Goal: Transaction & Acquisition: Download file/media

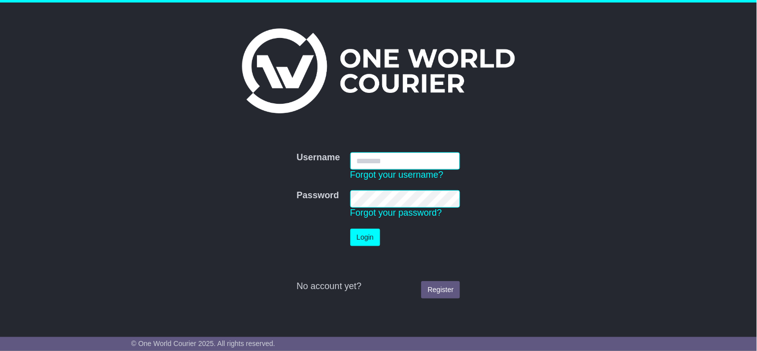
click at [442, 158] on input "Username" at bounding box center [405, 160] width 110 height 17
click at [437, 159] on input "Username" at bounding box center [405, 160] width 110 height 17
paste input "**********"
type input "**********"
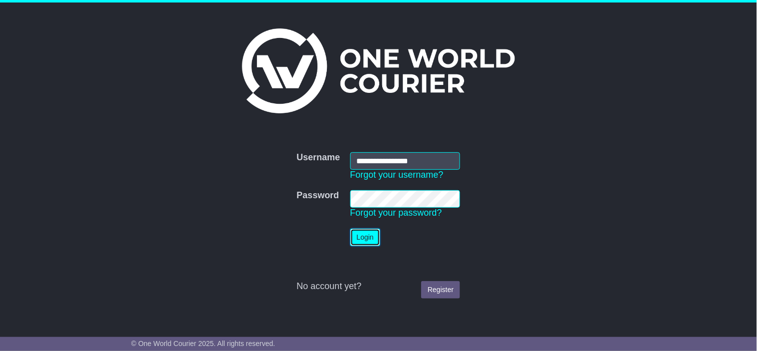
click at [365, 242] on button "Login" at bounding box center [365, 237] width 30 height 17
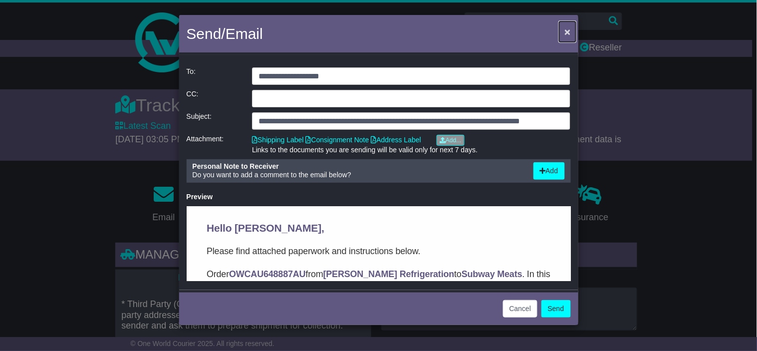
click at [568, 31] on span "×" at bounding box center [568, 31] width 6 height 11
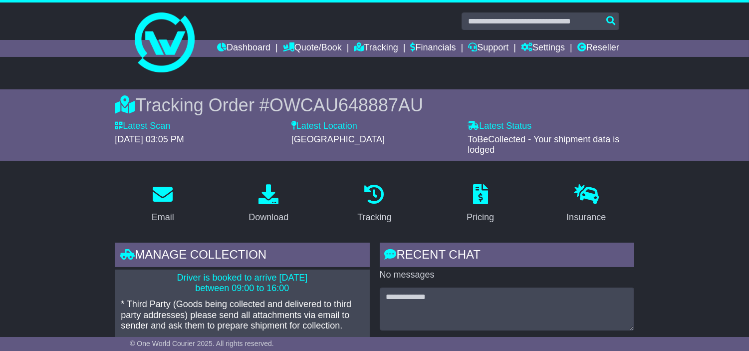
click at [685, 125] on div "Tracking Order # OWCAU648887AU Latest Scan 19 September 2025 - 03:05 PM Latest …" at bounding box center [374, 124] width 749 height 71
click at [456, 43] on link "Financials" at bounding box center [433, 48] width 45 height 17
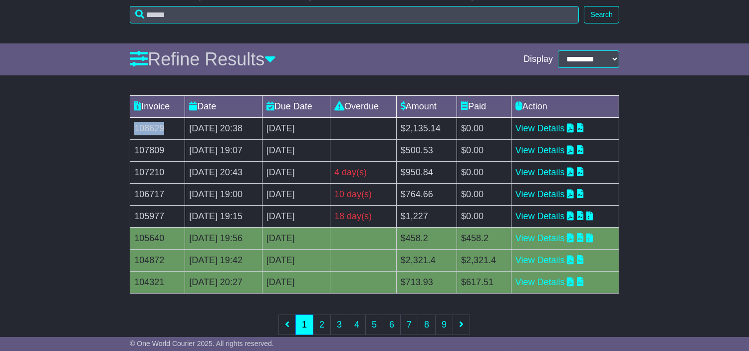
scroll to position [128, 0]
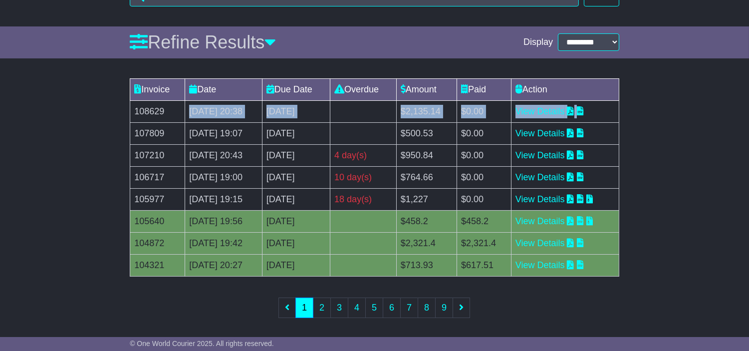
drag, startPoint x: 170, startPoint y: 146, endPoint x: 132, endPoint y: 145, distance: 37.9
click at [132, 145] on tbody "108629 18 Sep 2025 20:38 [DATE] 0 day(s) Payment In Process $2,135.14 $0.00 Vie…" at bounding box center [374, 188] width 489 height 176
copy tbody "18 Sep 2025 20:38 [DATE] 0 day(s) Payment In Process $2,135.14 $0.00 View Detai…"
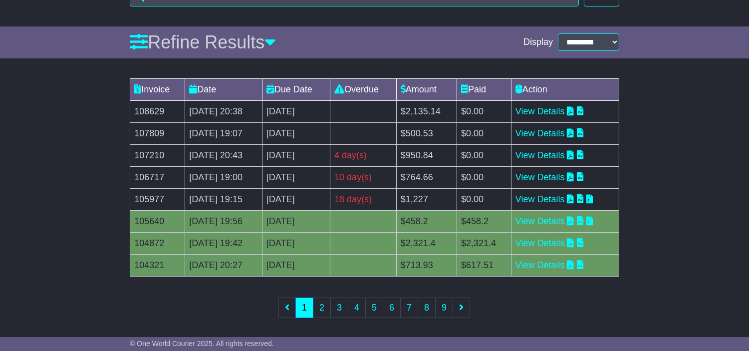
click at [145, 122] on td "108629" at bounding box center [157, 111] width 55 height 22
copy tr "108629"
click at [565, 116] on link "View Details" at bounding box center [540, 111] width 49 height 10
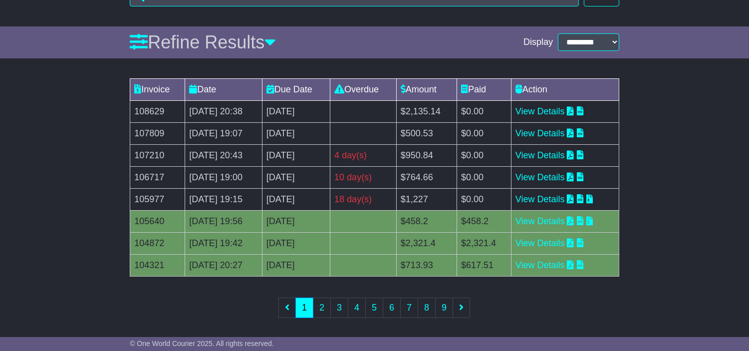
click at [31, 229] on div "Invoice Date Due Date Overdue Amount Paid Action 108629 18 Sep 2025 20:38 2nd O…" at bounding box center [374, 204] width 749 height 263
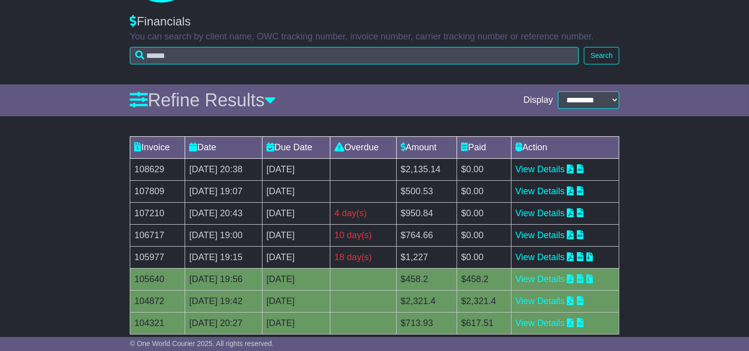
scroll to position [0, 0]
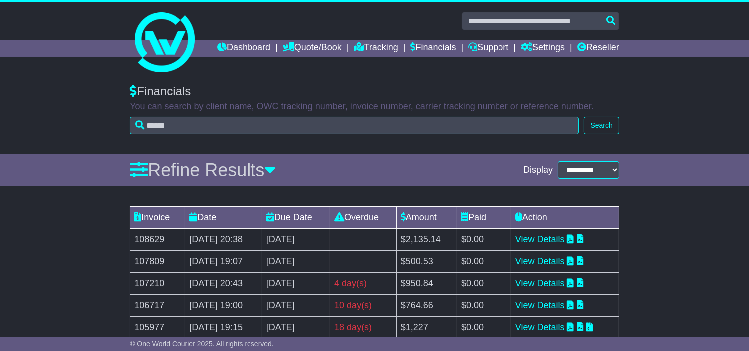
click at [410, 99] on div "Financials You can search by client name, OWC tracking number, invoice number, …" at bounding box center [375, 106] width 500 height 65
click at [271, 46] on link "Dashboard" at bounding box center [243, 48] width 53 height 17
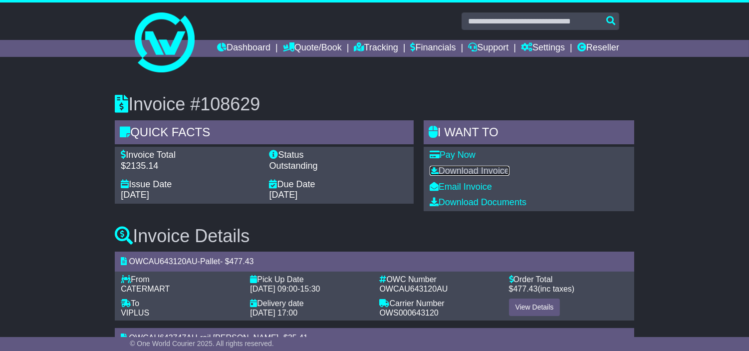
click at [498, 176] on link "Download Invoice" at bounding box center [470, 171] width 80 height 10
